Goal: Navigation & Orientation: Find specific page/section

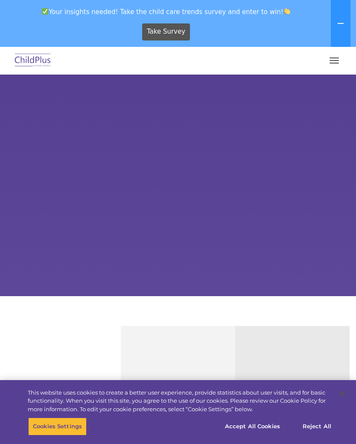
select select "MEDIUM"
click at [341, 187] on rs-arrow at bounding box center [341, 185] width 17 height 17
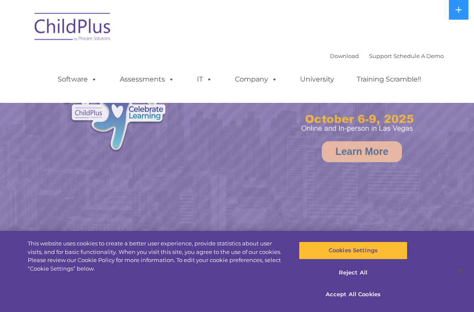
select select "MEDIUM"
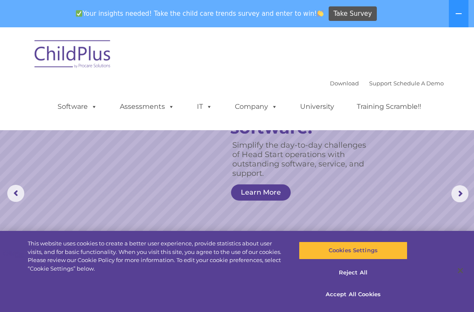
click at [89, 108] on span at bounding box center [92, 106] width 9 height 8
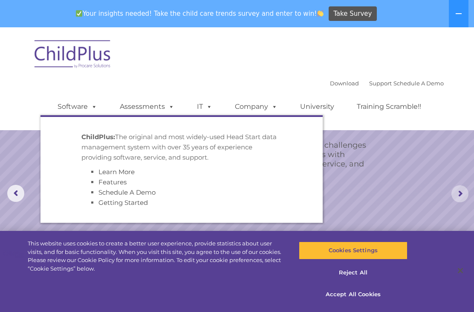
click at [459, 195] on rs-arrow at bounding box center [460, 193] width 17 height 17
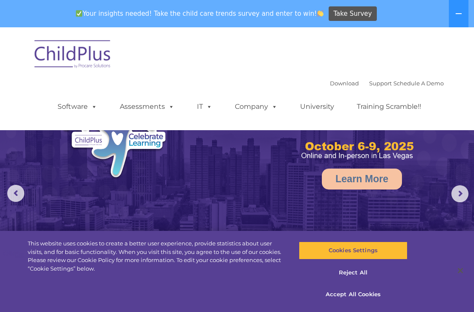
click at [336, 85] on link "Download" at bounding box center [344, 83] width 29 height 7
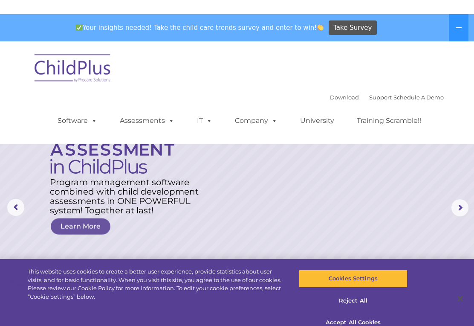
click at [372, 85] on div "Download Support | Schedule A Demo  MENU MENU Software ChildPlus: The original…" at bounding box center [237, 79] width 414 height 90
click at [421, 82] on div "Download Support | Schedule A Demo  MENU MENU Software ChildPlus: The original…" at bounding box center [237, 79] width 414 height 90
click at [417, 85] on div "Download Support | Schedule A Demo  MENU MENU Software ChildPlus: The original…" at bounding box center [237, 79] width 414 height 90
click at [273, 110] on span at bounding box center [272, 106] width 9 height 8
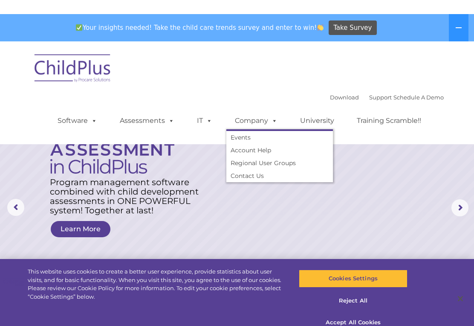
click at [327, 115] on link "University" at bounding box center [317, 106] width 51 height 17
click at [386, 115] on link "Training Scramble!!" at bounding box center [388, 106] width 81 height 17
click at [170, 110] on span at bounding box center [169, 106] width 9 height 8
